Goal: Task Accomplishment & Management: Use online tool/utility

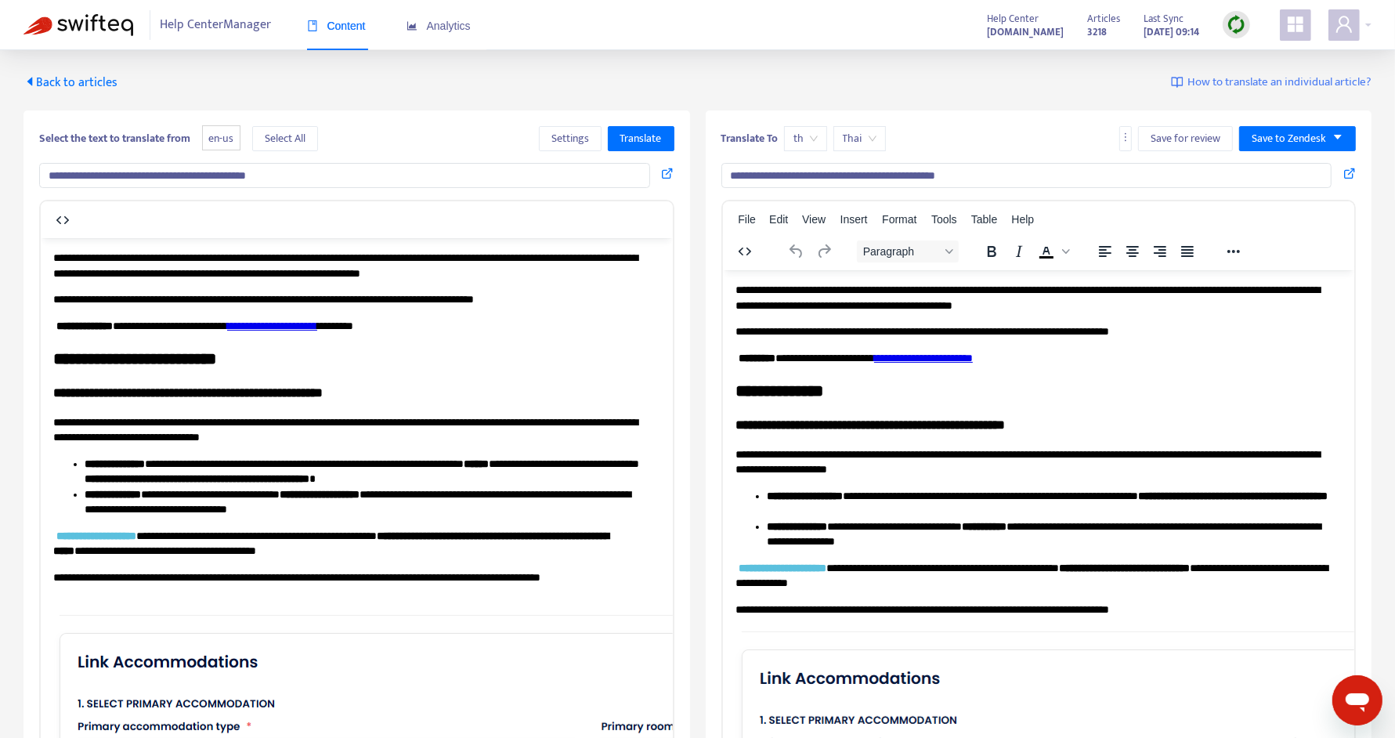
click at [662, 172] on icon at bounding box center [668, 173] width 13 height 13
click at [66, 78] on span "Back to articles" at bounding box center [71, 82] width 94 height 21
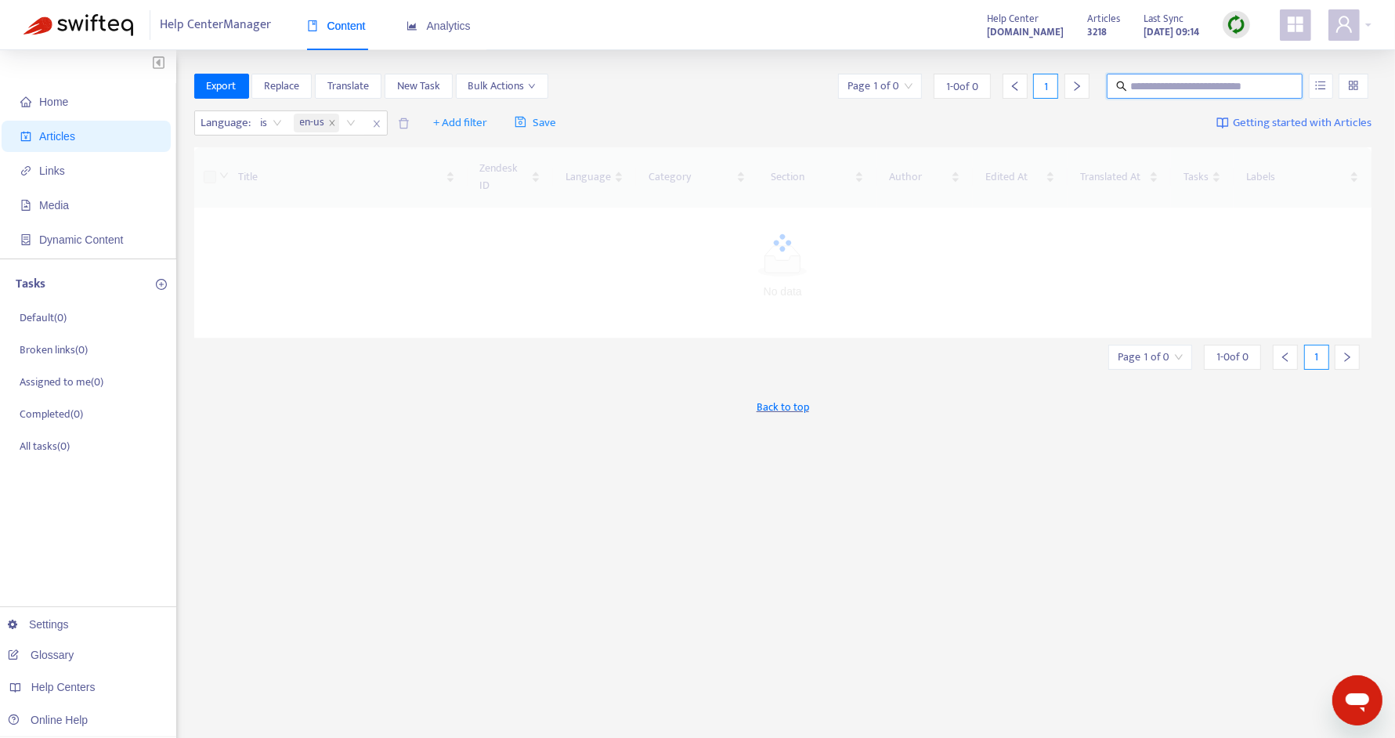
click at [1173, 81] on input "text" at bounding box center [1205, 86] width 150 height 17
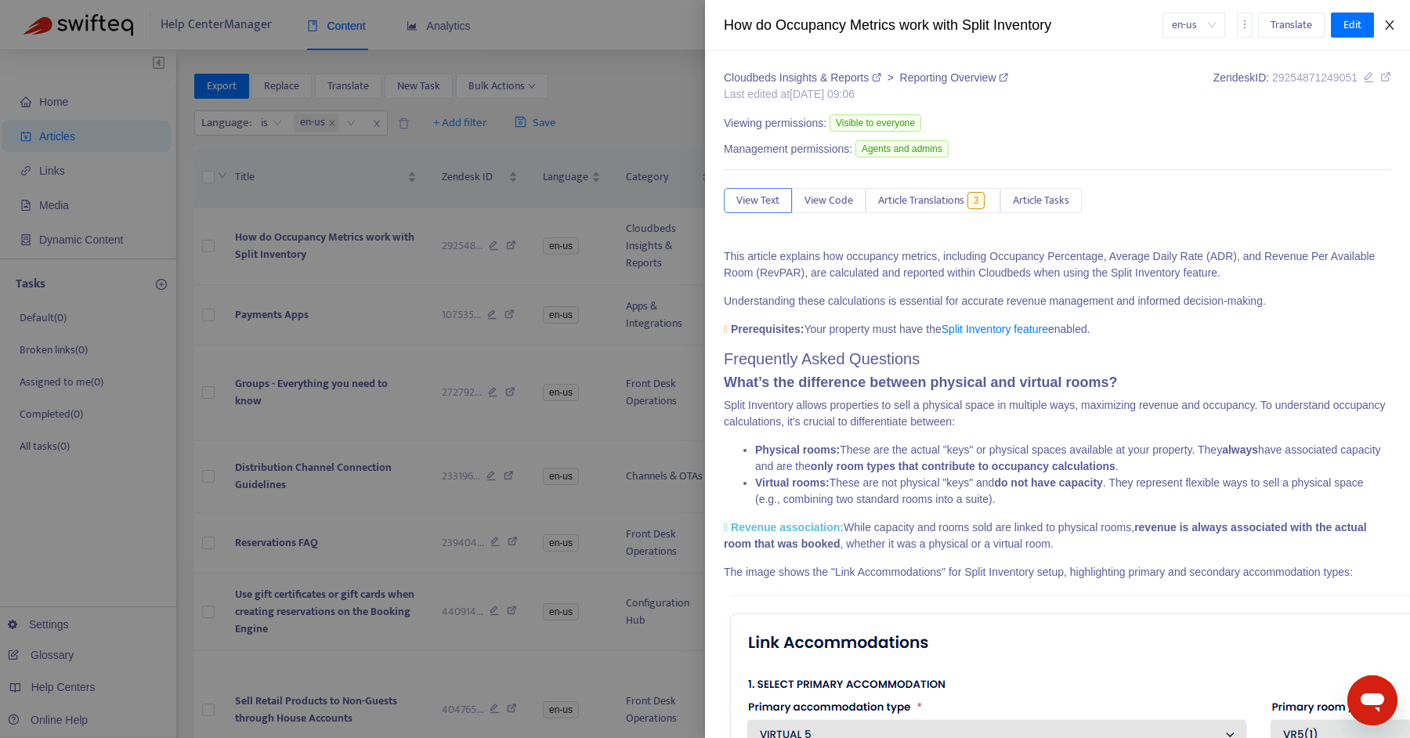
click at [1394, 20] on icon "close" at bounding box center [1389, 25] width 13 height 13
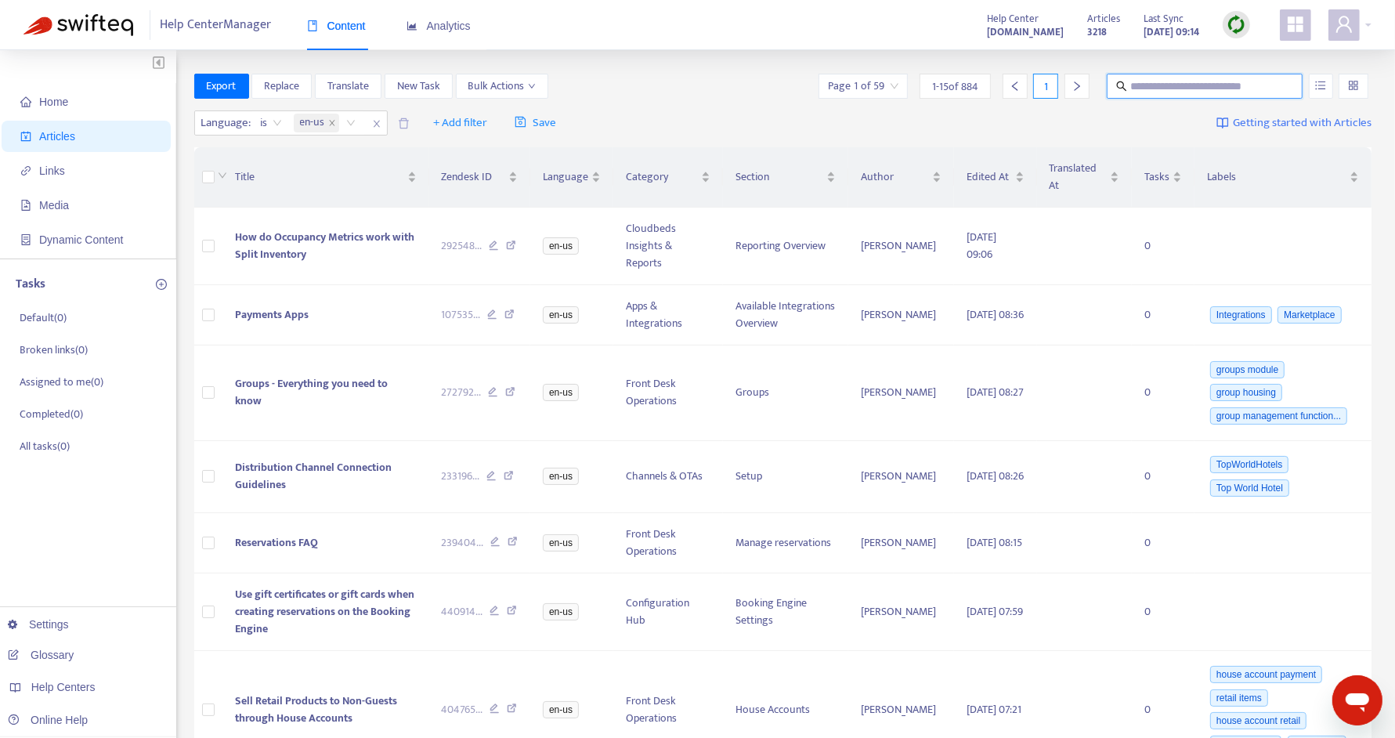
click at [1181, 86] on input "text" at bounding box center [1205, 86] width 150 height 17
type input "*******"
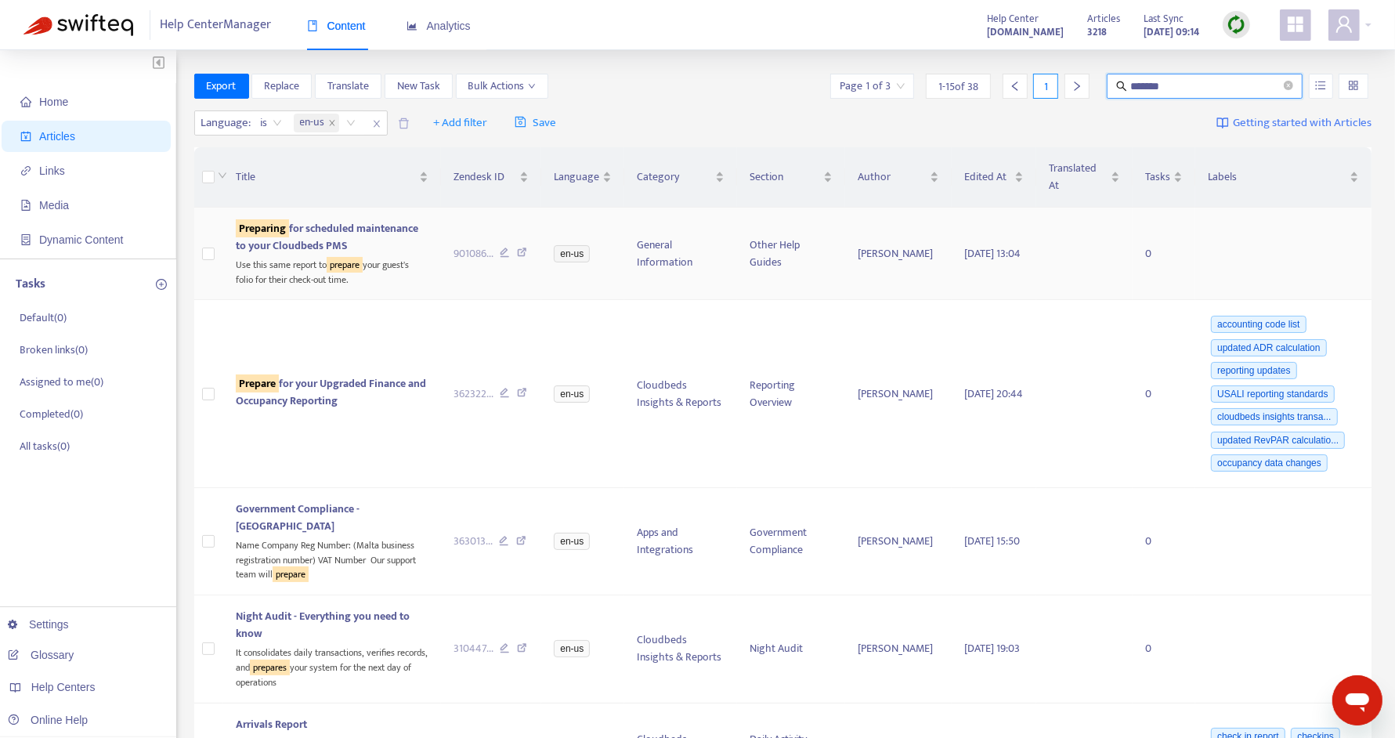
click at [292, 276] on div "Use this same report to prepare your guest's folio for their check-out time." at bounding box center [332, 271] width 193 height 32
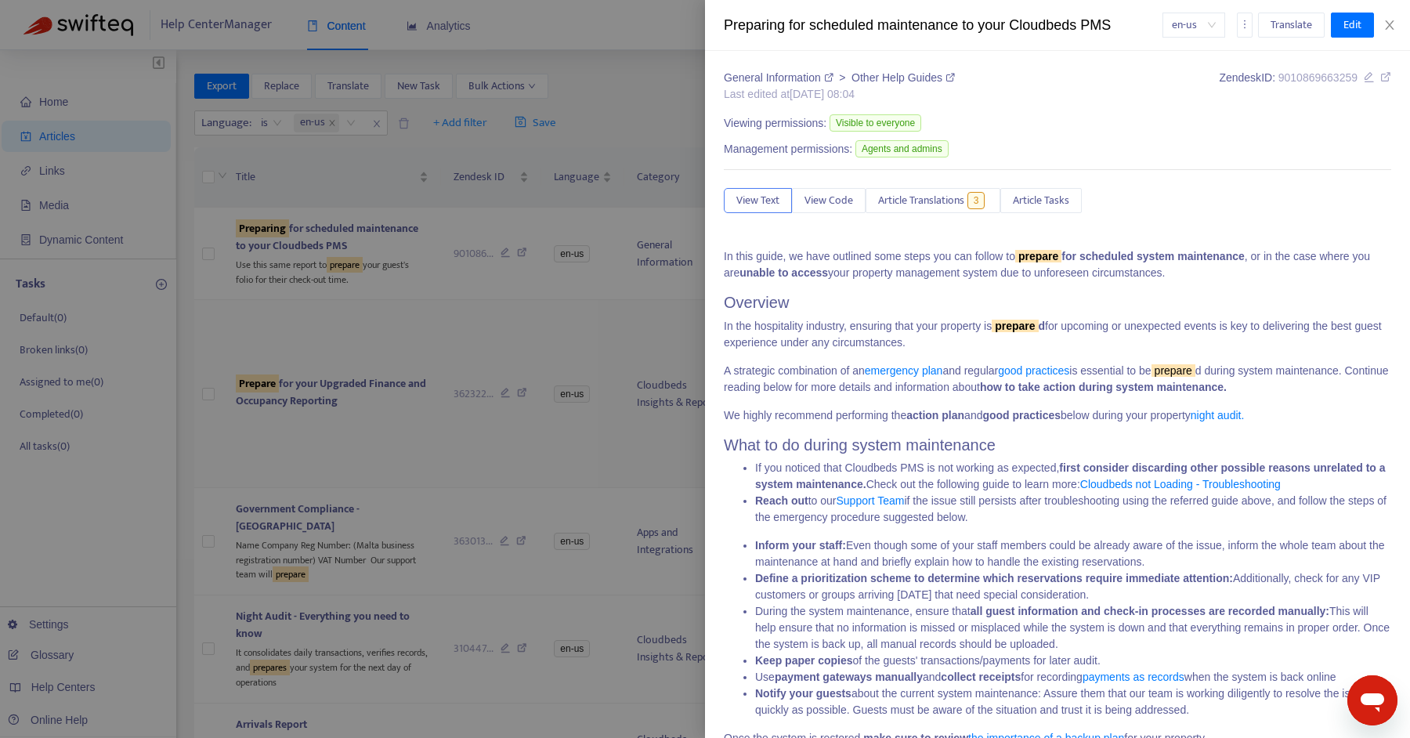
click at [235, 457] on div at bounding box center [705, 369] width 1410 height 738
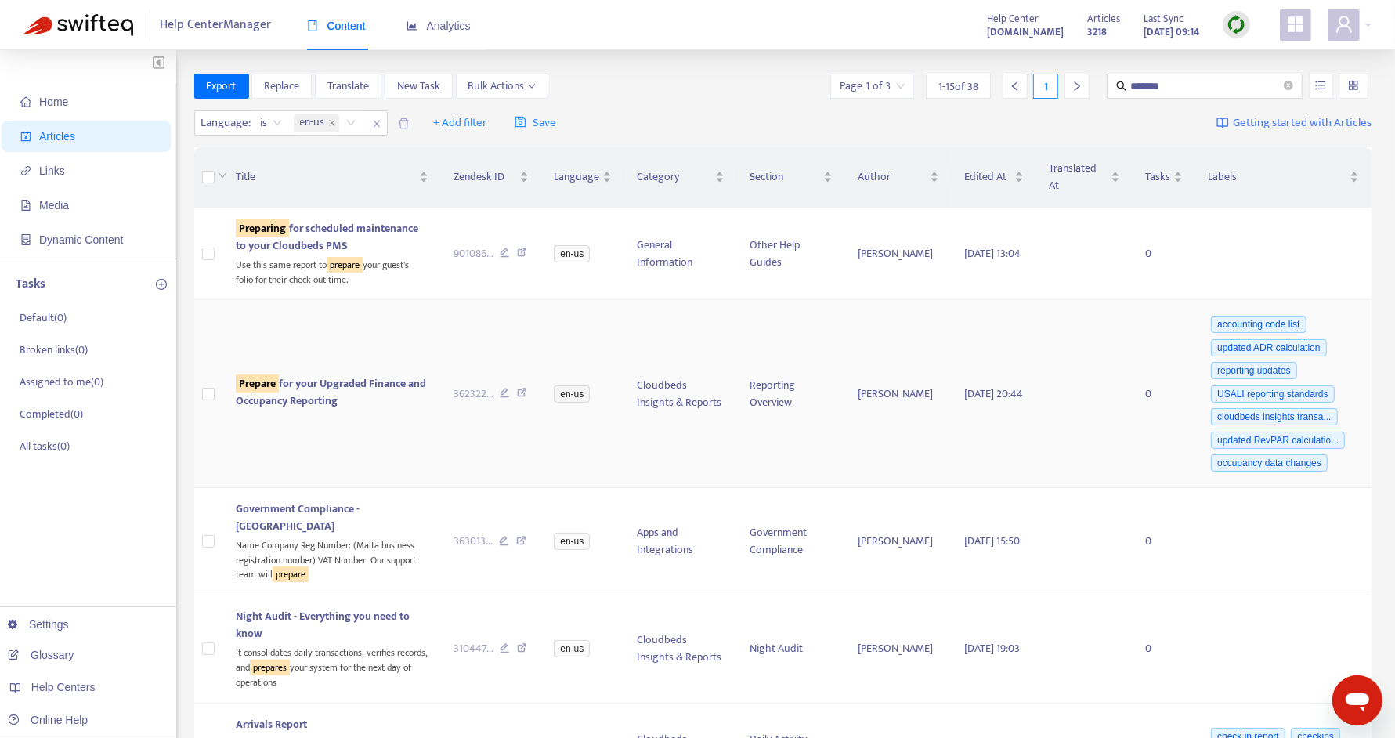
click at [267, 429] on td "Prepare for your Upgraded Finance and Occupancy Reporting" at bounding box center [332, 394] width 218 height 188
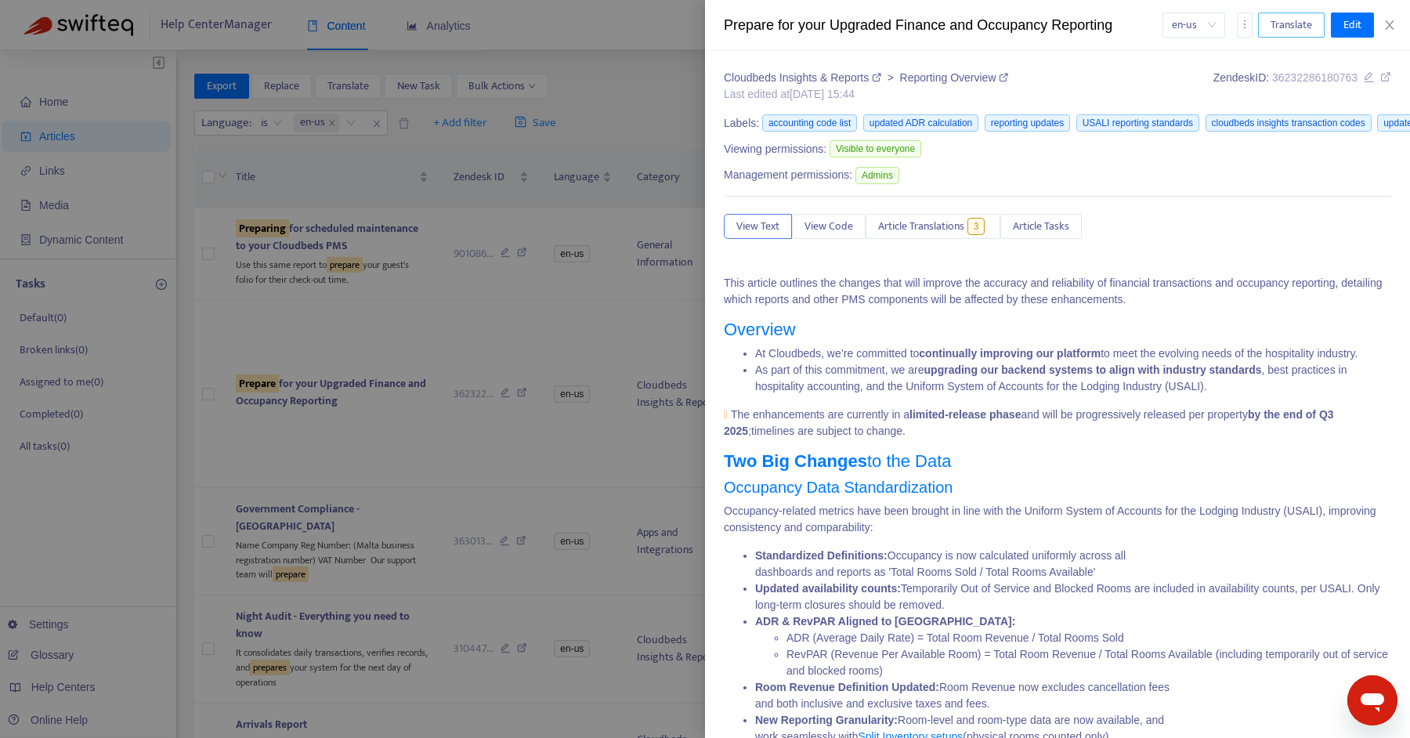
click at [1293, 20] on span "Translate" at bounding box center [1292, 24] width 42 height 17
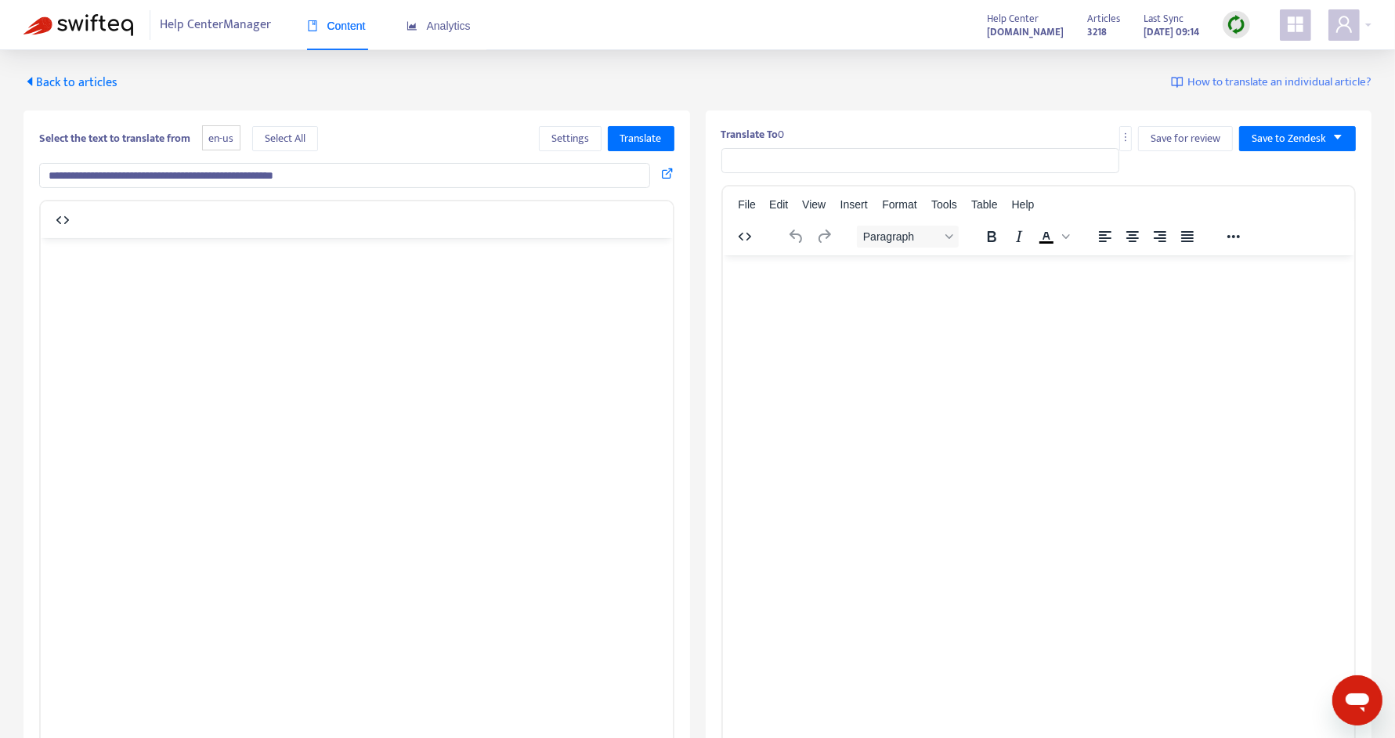
type input "**********"
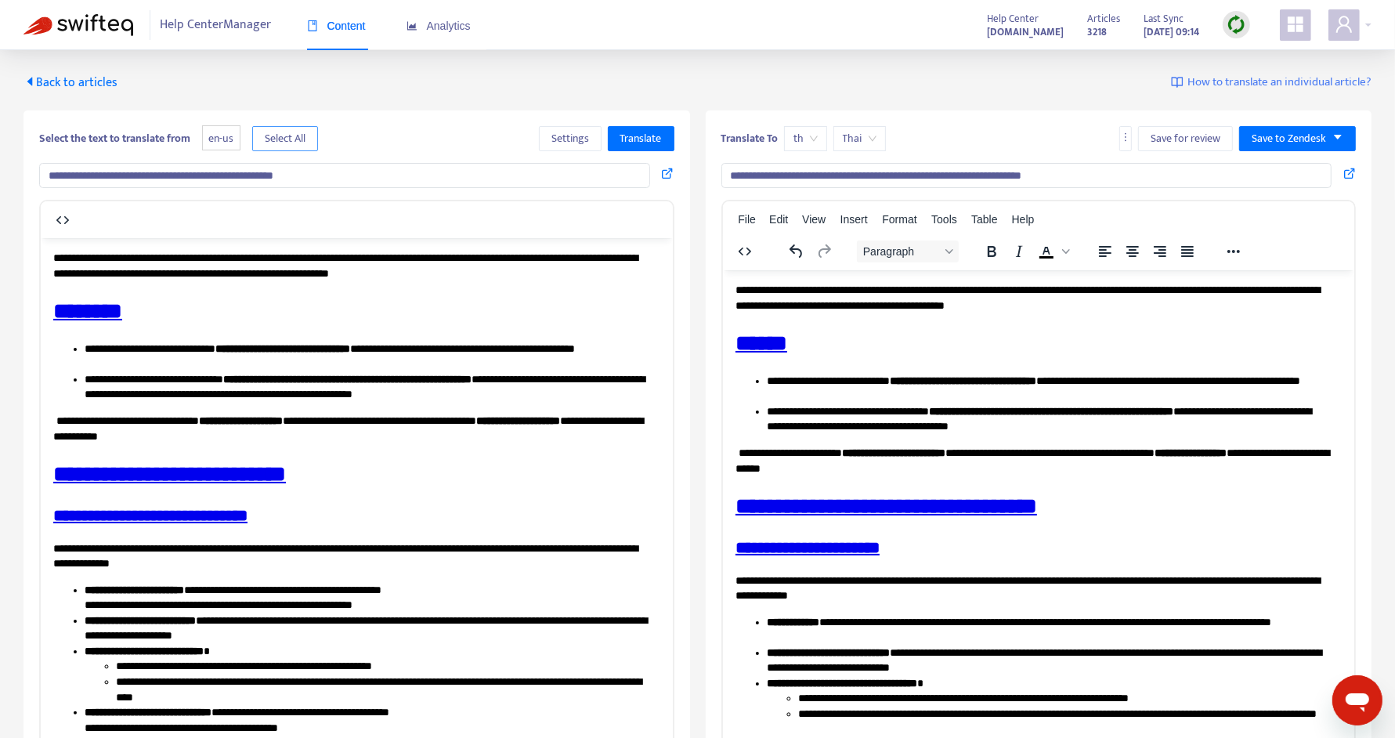
click at [304, 137] on span "Select All" at bounding box center [285, 138] width 41 height 17
click at [661, 139] on span "Translate" at bounding box center [641, 138] width 42 height 17
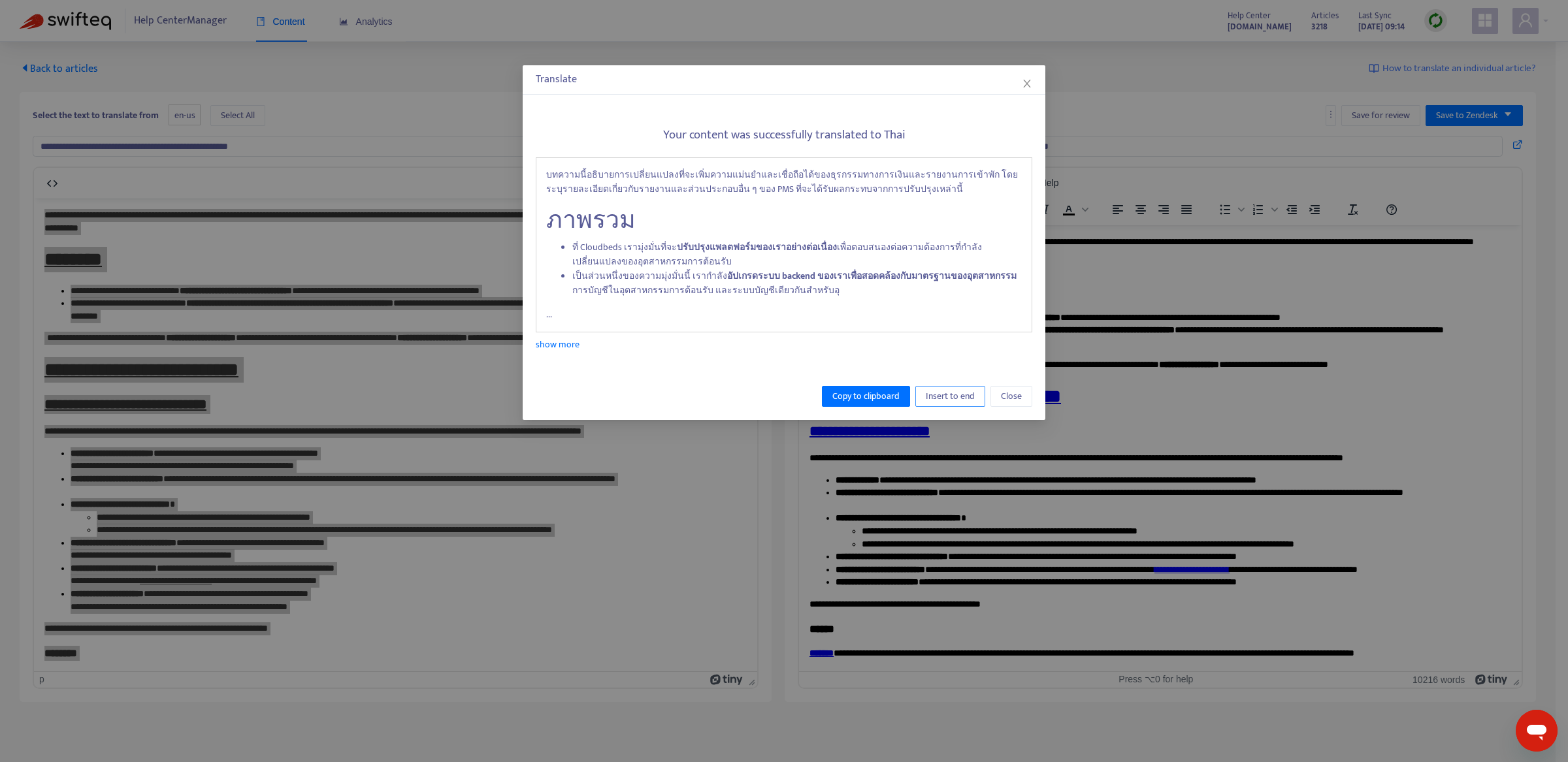
click at [941, 394] on span "Insert to end" at bounding box center [950, 396] width 49 height 14
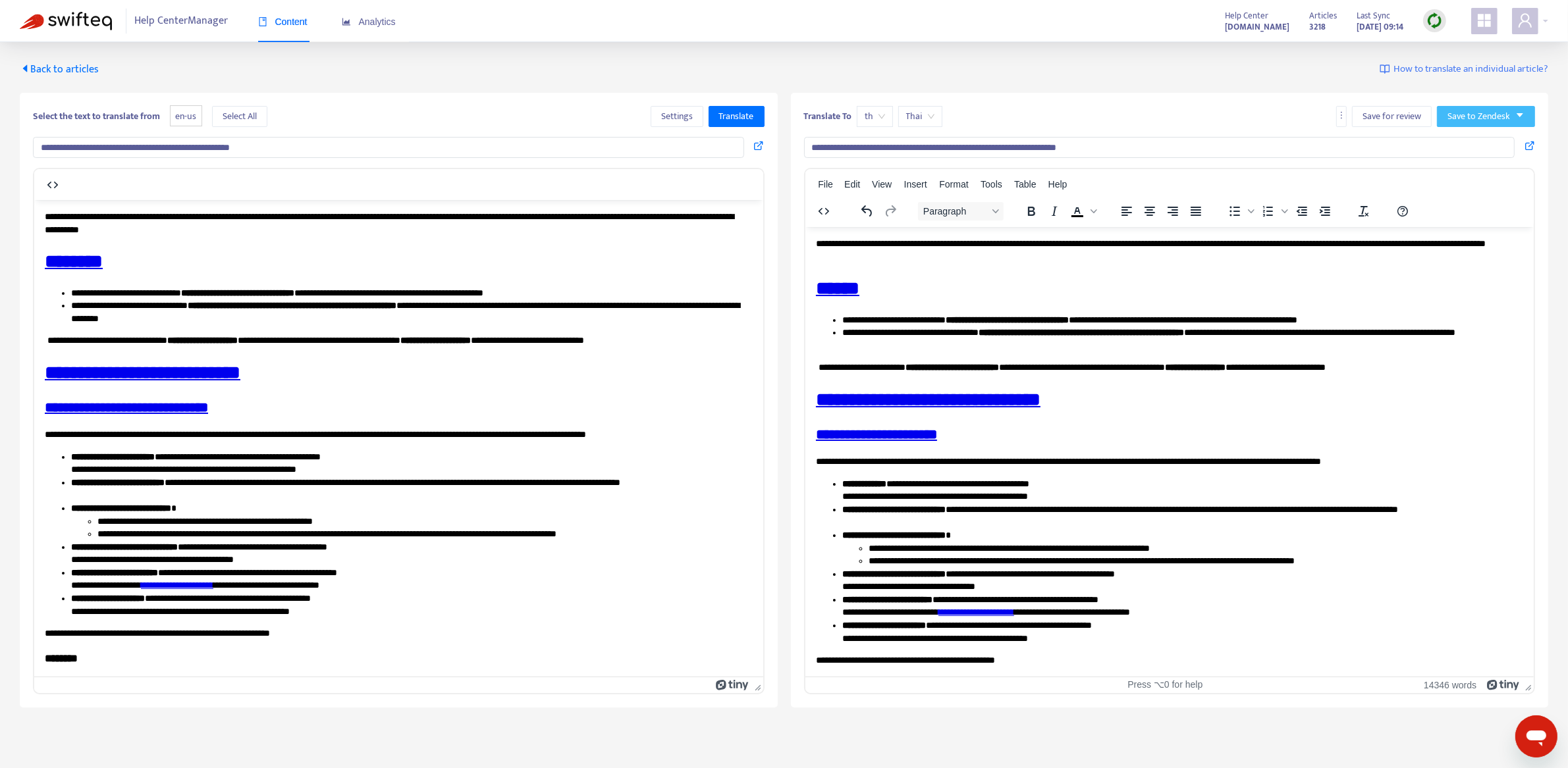
click at [1373, 115] on span "Save to Zendesk" at bounding box center [1479, 116] width 62 height 14
click at [1373, 143] on span "Publish" at bounding box center [1474, 142] width 50 height 14
